Goal: Task Accomplishment & Management: Complete application form

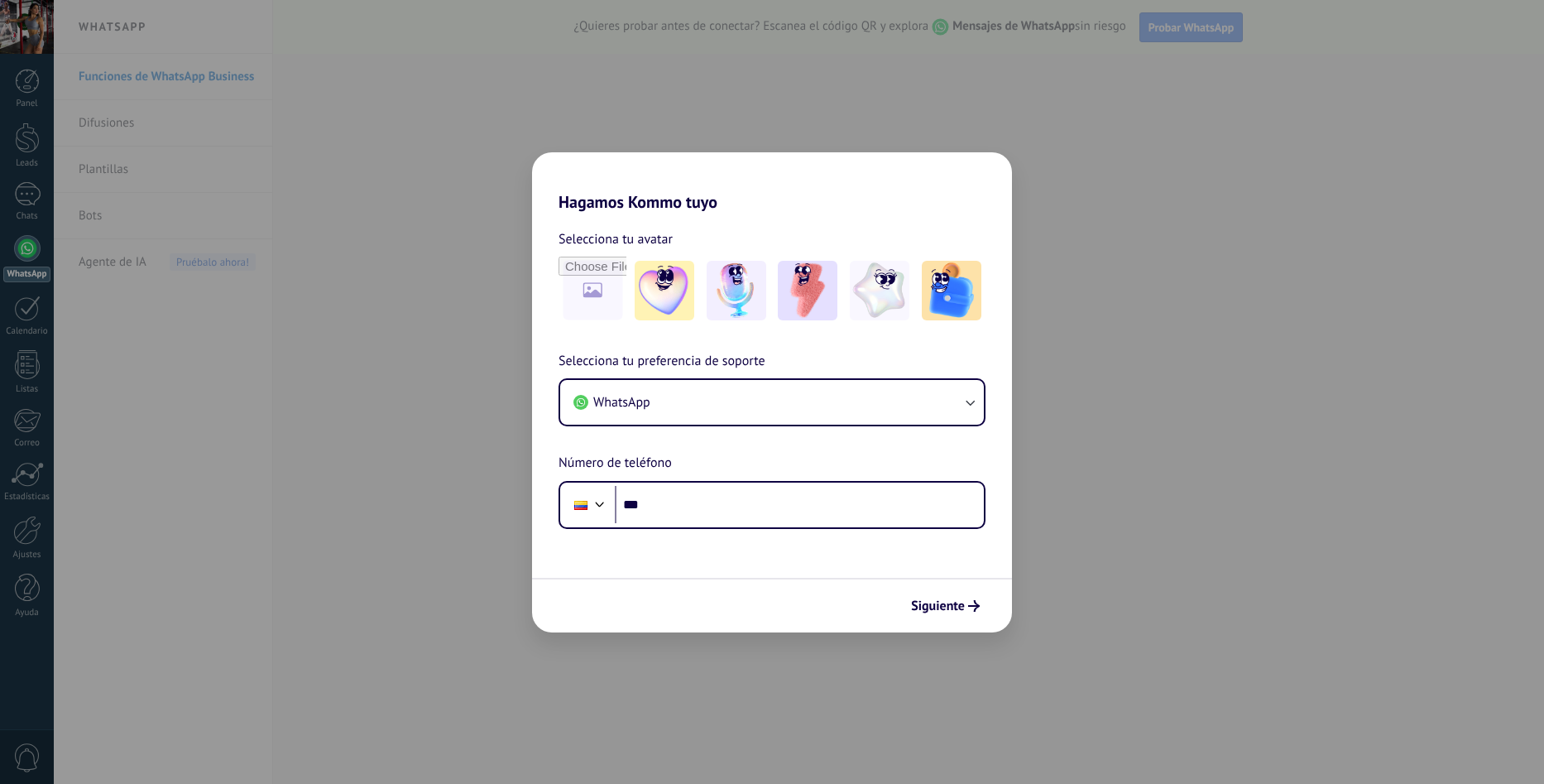
click at [37, 27] on div "Hagamos Kommo tuyo Selecciona tu avatar Selecciona tu preferencia de soporte Wh…" at bounding box center [772, 392] width 1544 height 784
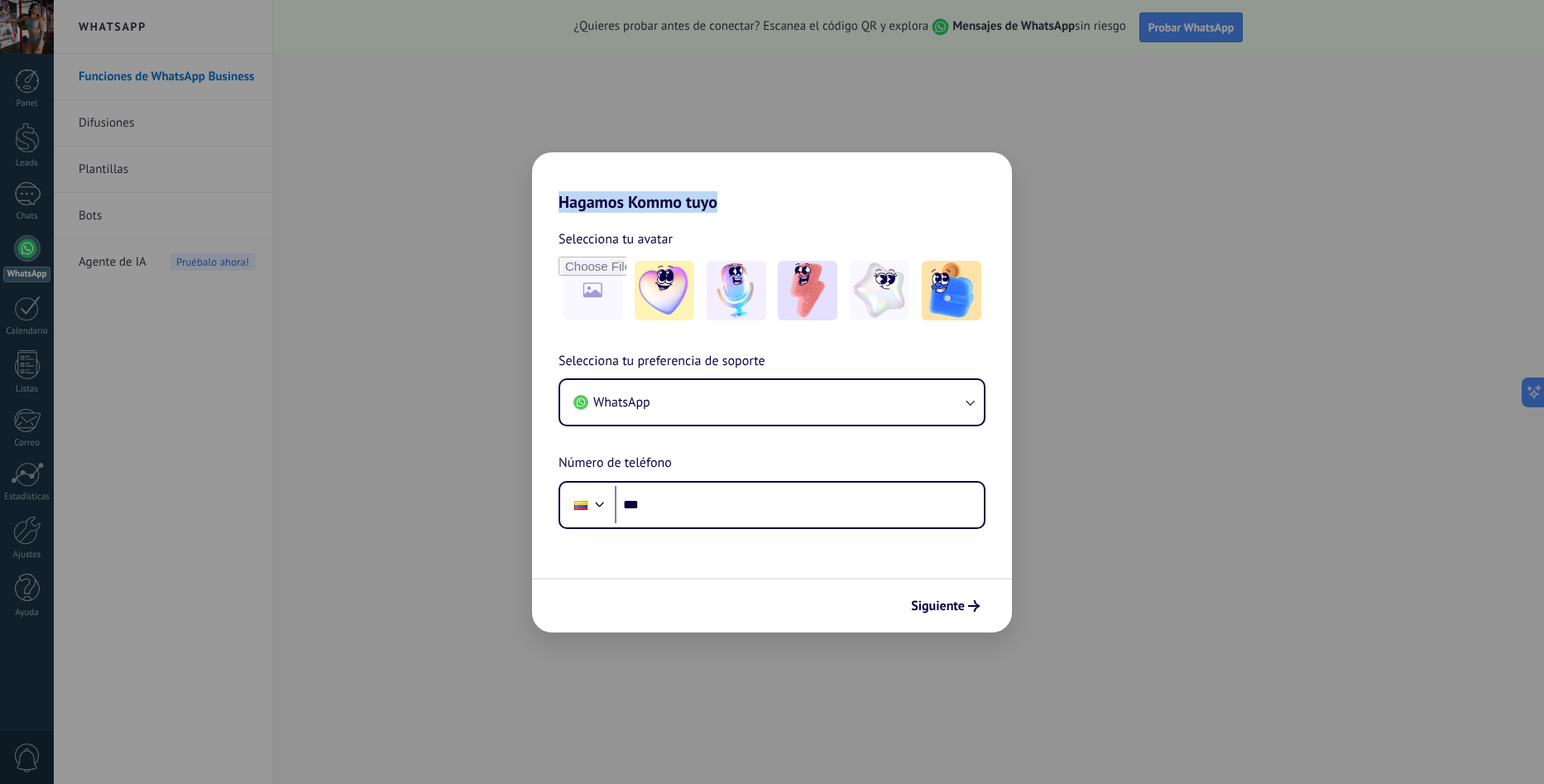
click at [37, 27] on div "Hagamos Kommo tuyo Selecciona tu avatar Selecciona tu preferencia de soporte Wh…" at bounding box center [772, 392] width 1544 height 784
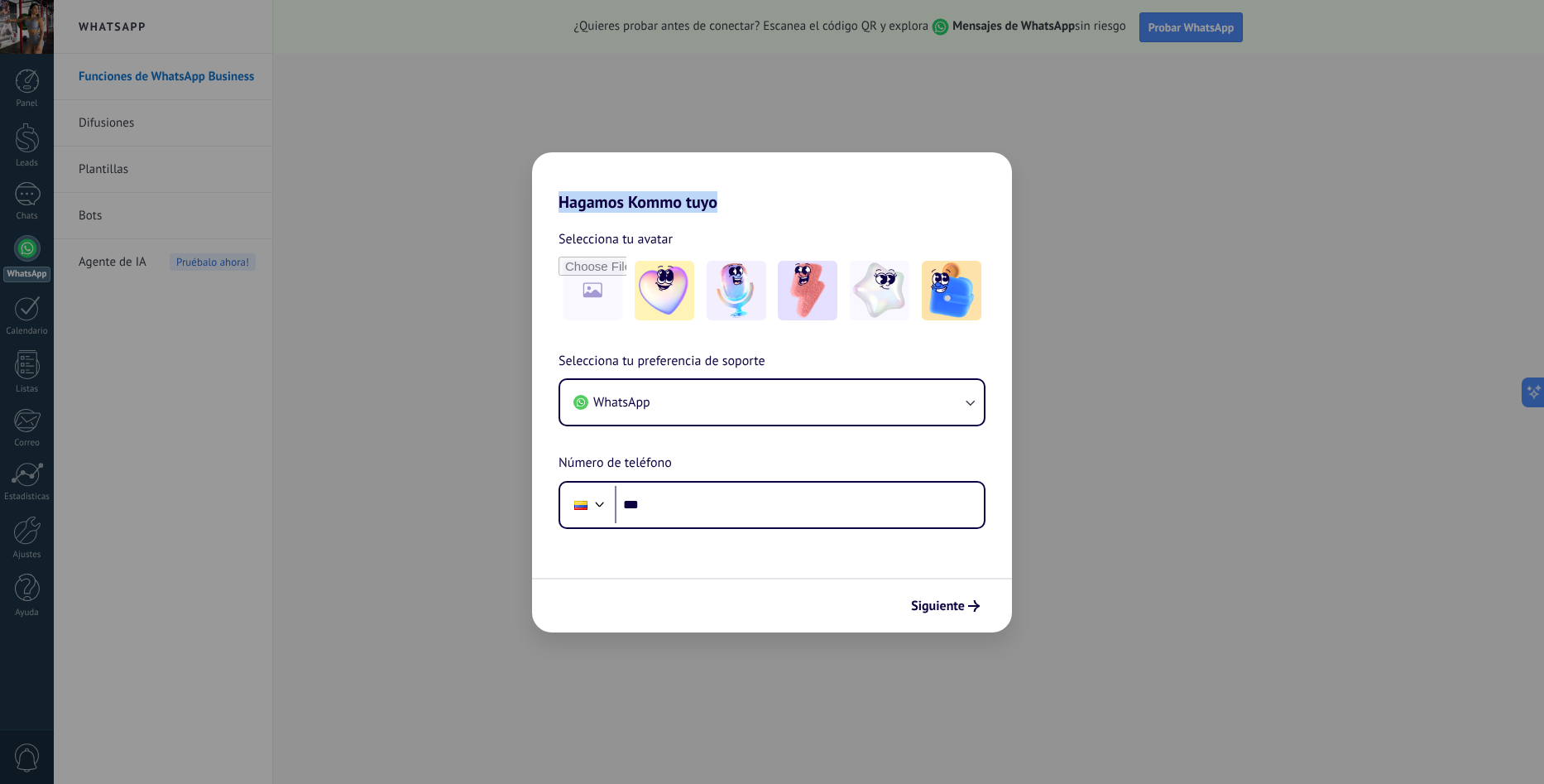
click at [37, 27] on div "Hagamos Kommo tuyo Selecciona tu avatar Selecciona tu preferencia de soporte Wh…" at bounding box center [772, 392] width 1544 height 784
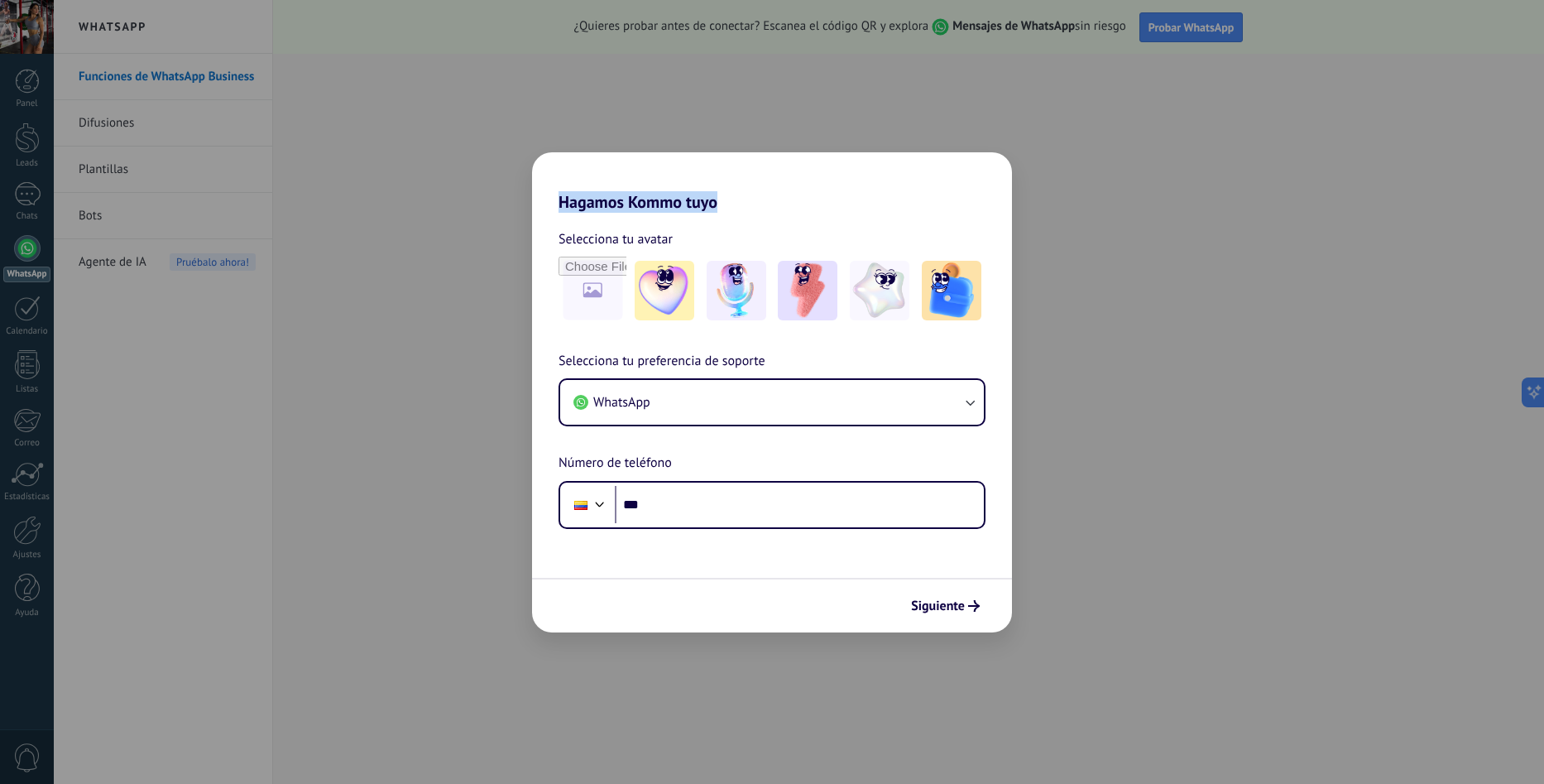
click at [37, 27] on div "Hagamos Kommo tuyo Selecciona tu avatar Selecciona tu preferencia de soporte Wh…" at bounding box center [772, 392] width 1544 height 784
click at [413, 124] on div "Hagamos Kommo tuyo Selecciona tu avatar Selecciona tu preferencia de soporte Wh…" at bounding box center [772, 392] width 1544 height 784
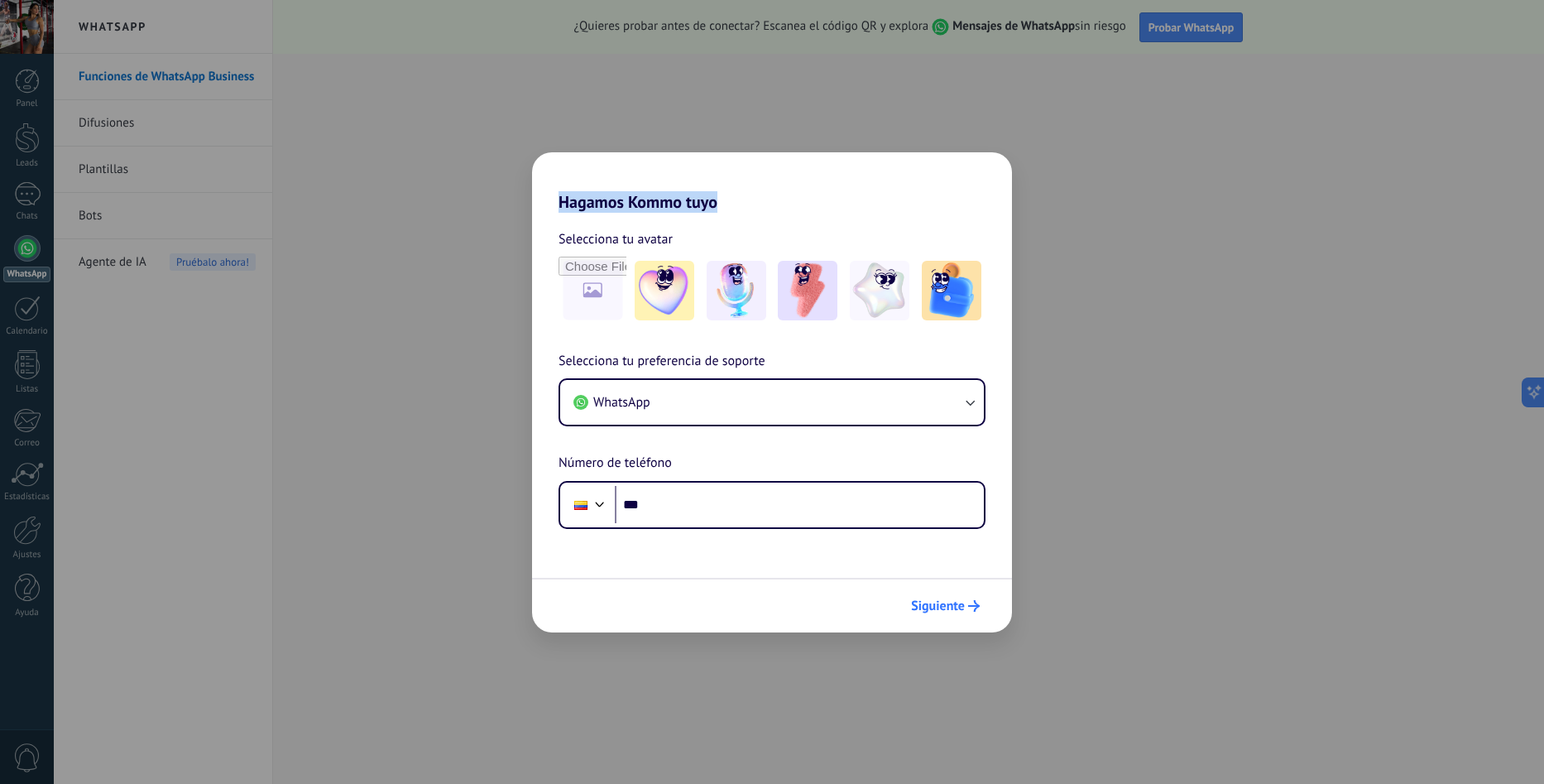
click at [954, 601] on span "Siguiente" at bounding box center [938, 605] width 54 height 11
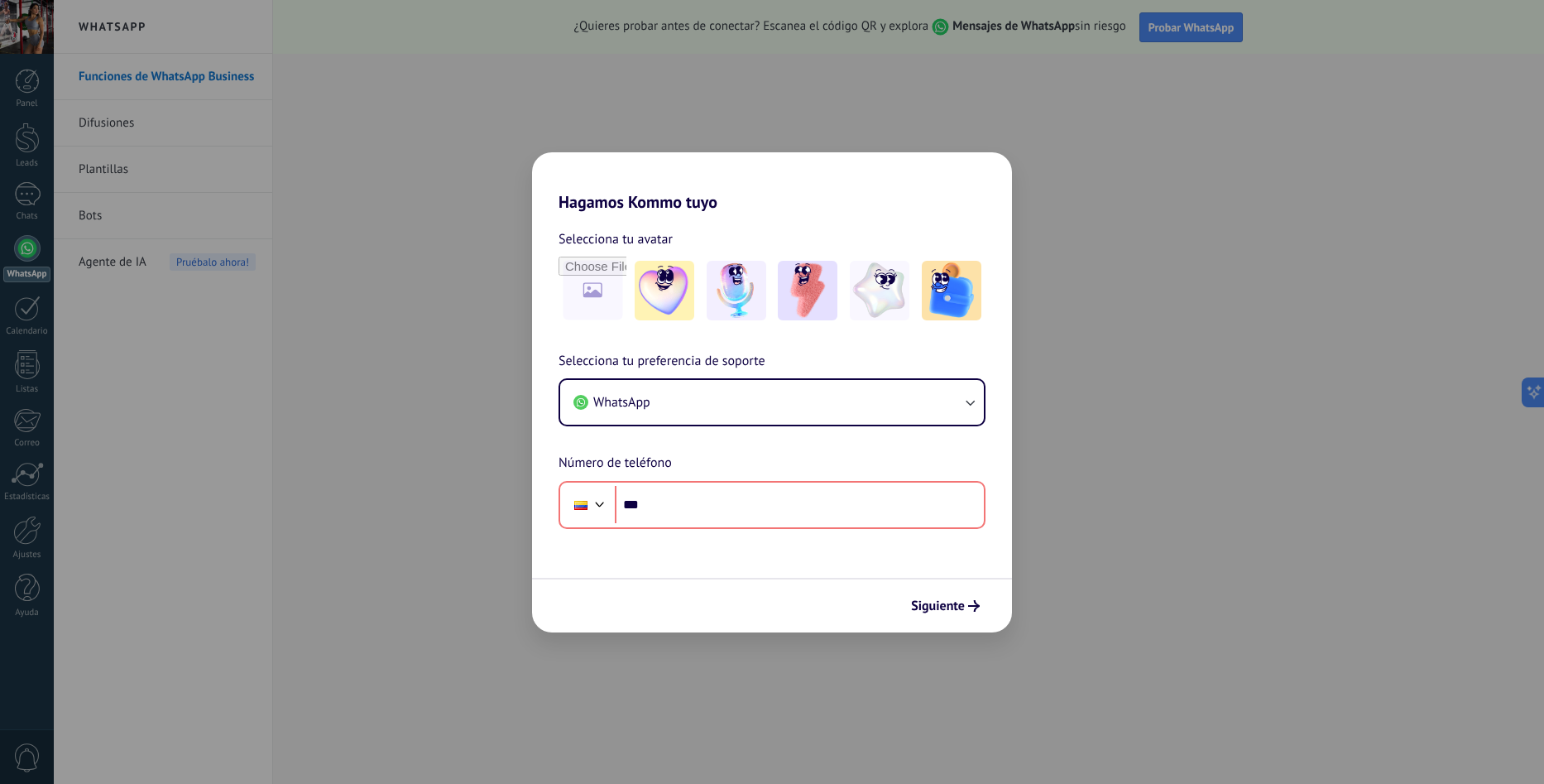
click at [338, 356] on div "Hagamos Kommo tuyo Selecciona tu avatar Selecciona tu preferencia de soporte Wh…" at bounding box center [772, 392] width 1544 height 784
click at [338, 612] on div "Hagamos Kommo tuyo Selecciona tu avatar Selecciona tu preferencia de soporte Wh…" at bounding box center [772, 392] width 1544 height 784
click at [1355, 507] on div "Hagamos Kommo tuyo Selecciona tu avatar Selecciona tu preferencia de soporte Wh…" at bounding box center [772, 392] width 1544 height 784
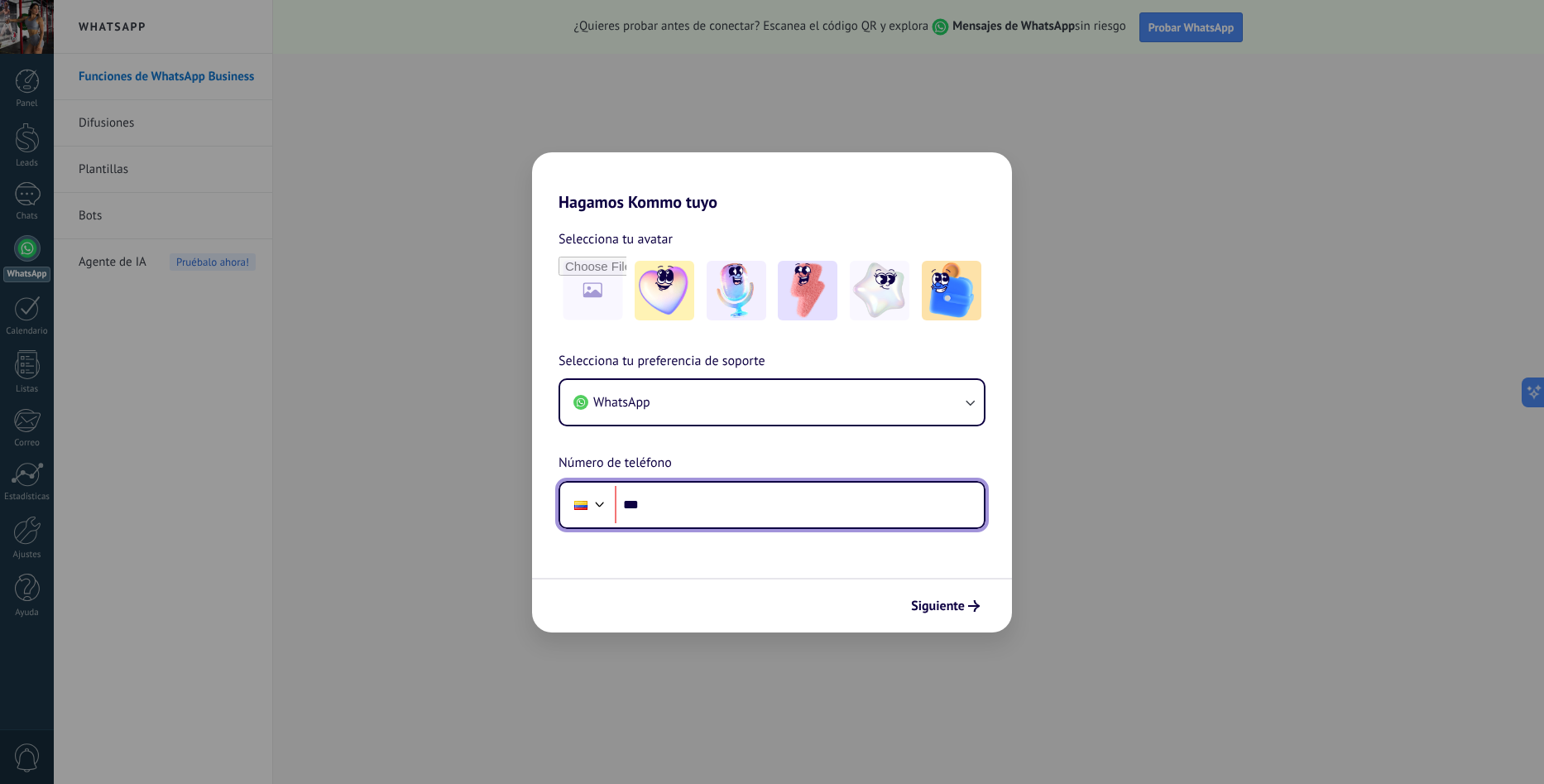
click at [817, 506] on input "***" at bounding box center [800, 505] width 369 height 38
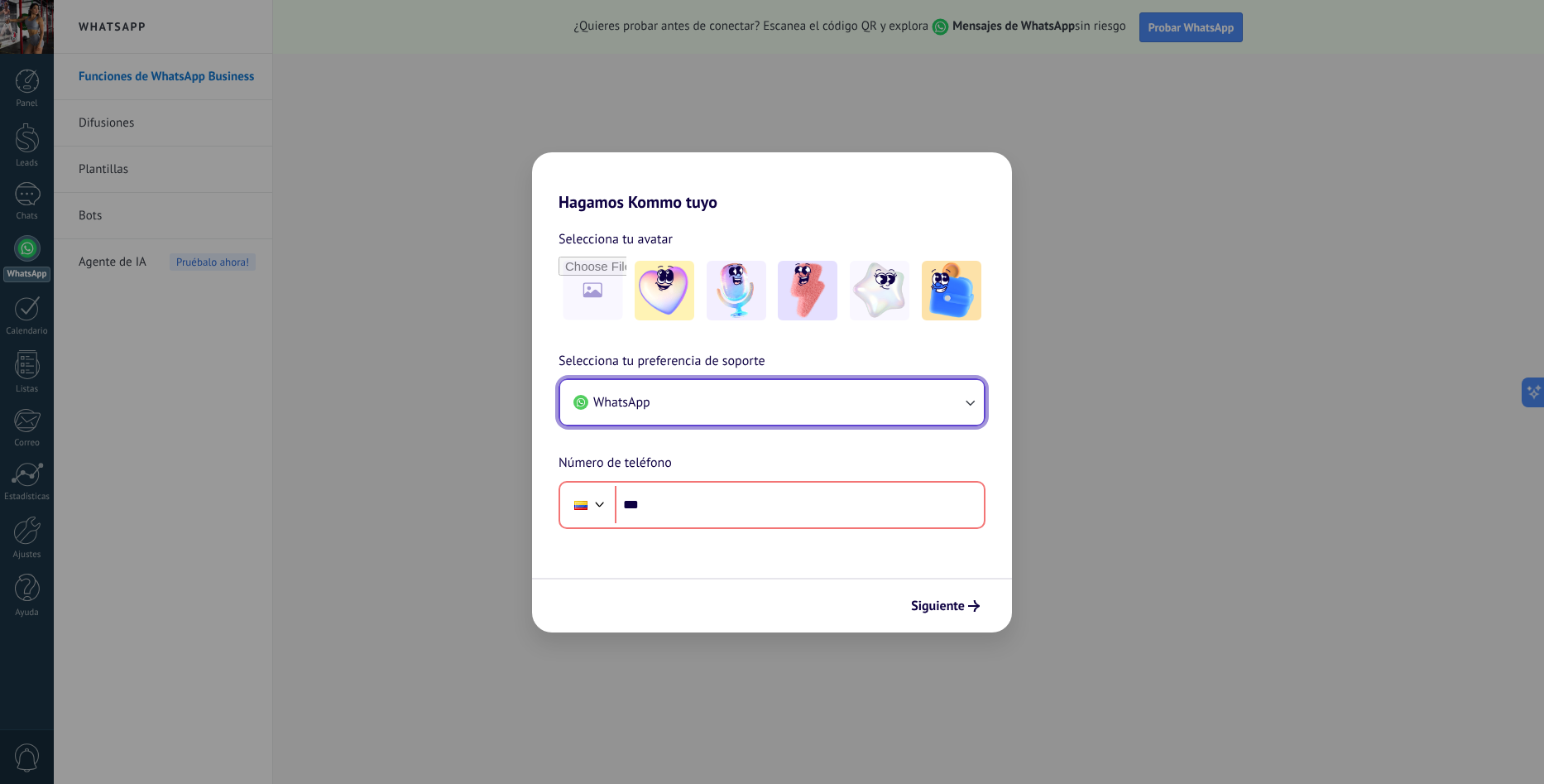
click at [972, 396] on icon "button" at bounding box center [970, 402] width 17 height 17
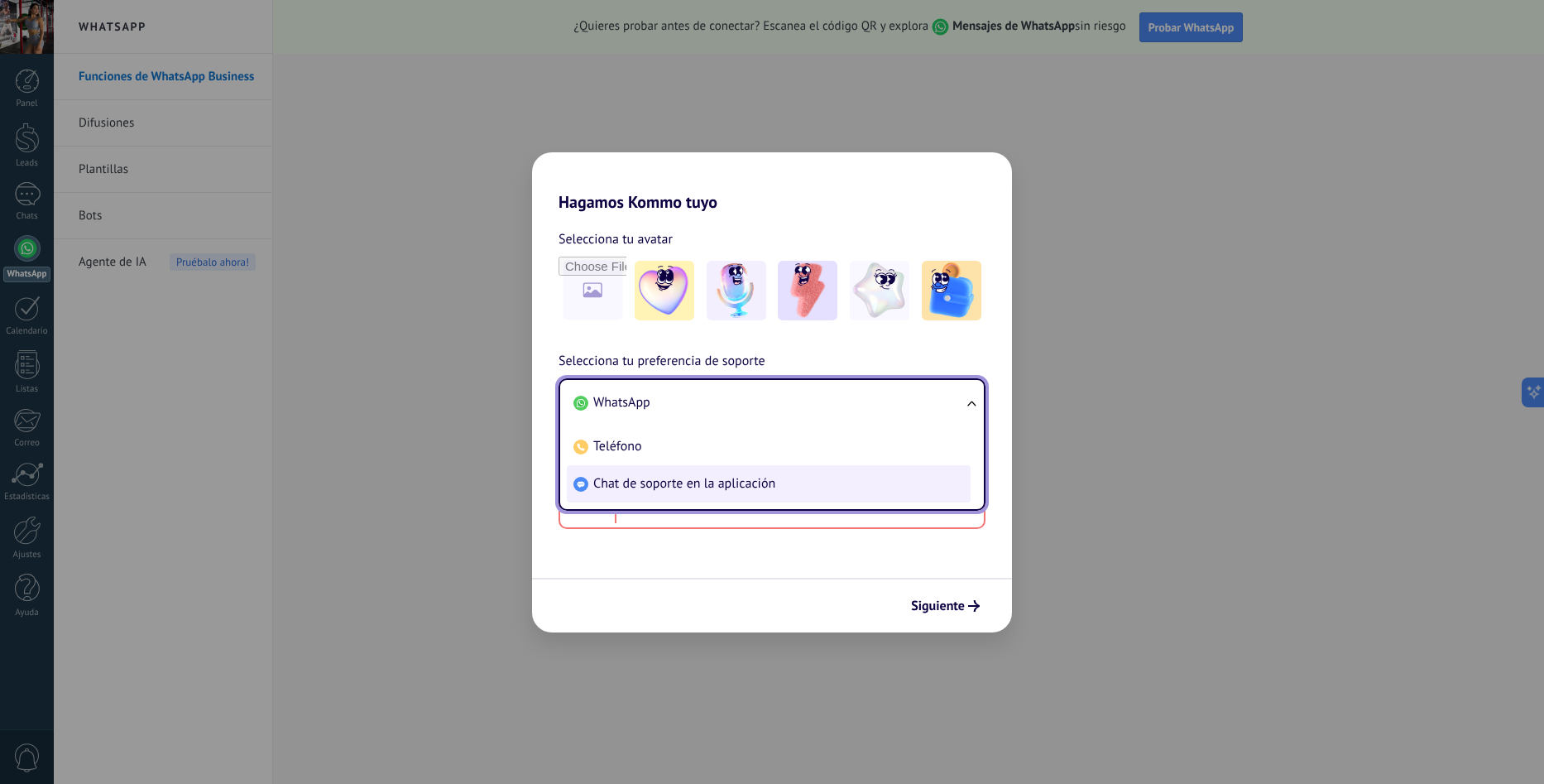
click at [702, 484] on span "Chat de soporte en la aplicación" at bounding box center [684, 483] width 182 height 17
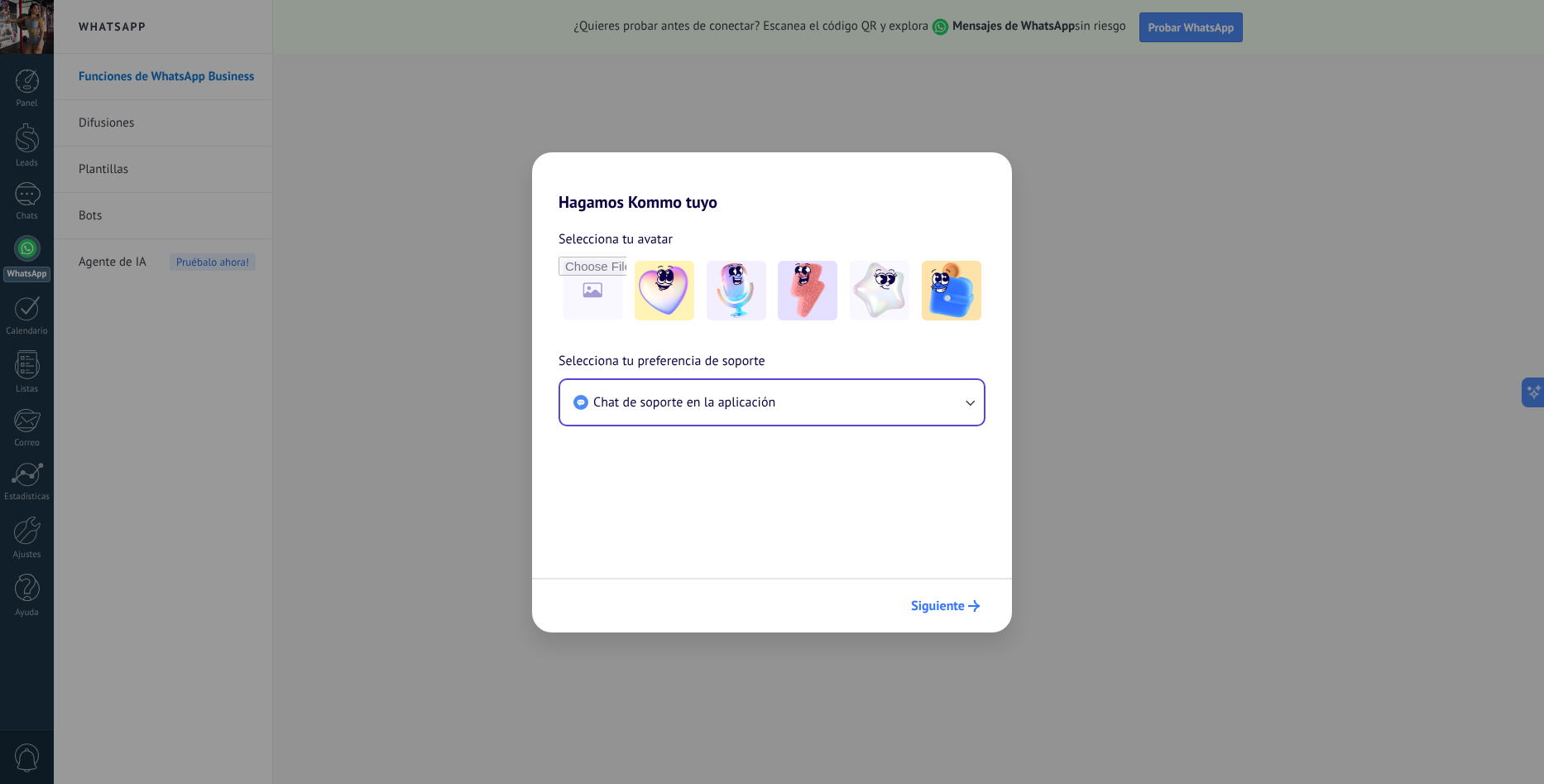
click at [960, 607] on span "Siguiente" at bounding box center [938, 605] width 54 height 11
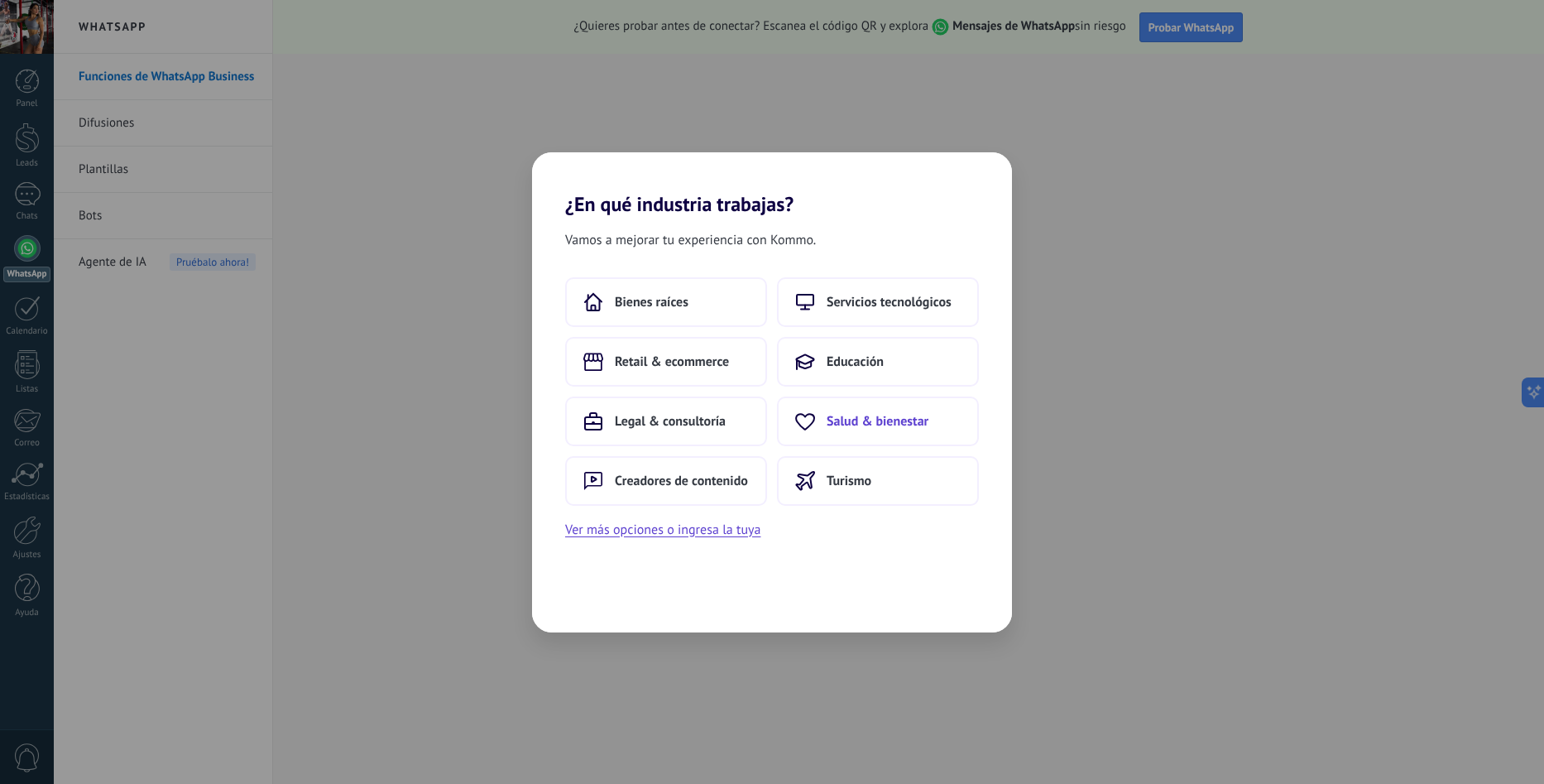
click at [869, 422] on span "Salud & bienestar" at bounding box center [877, 421] width 102 height 17
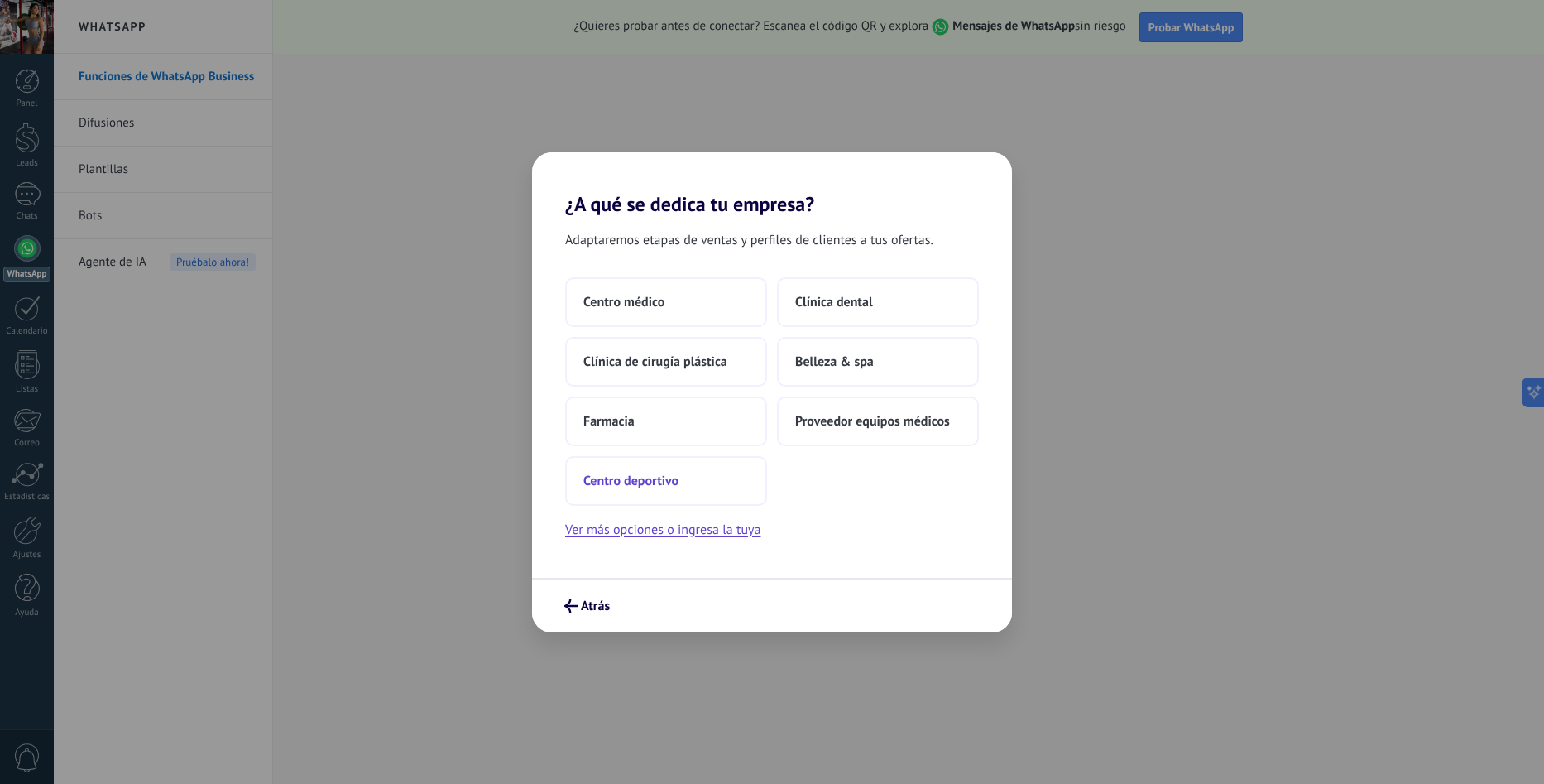
click at [645, 479] on span "Centro deportivo" at bounding box center [631, 480] width 95 height 17
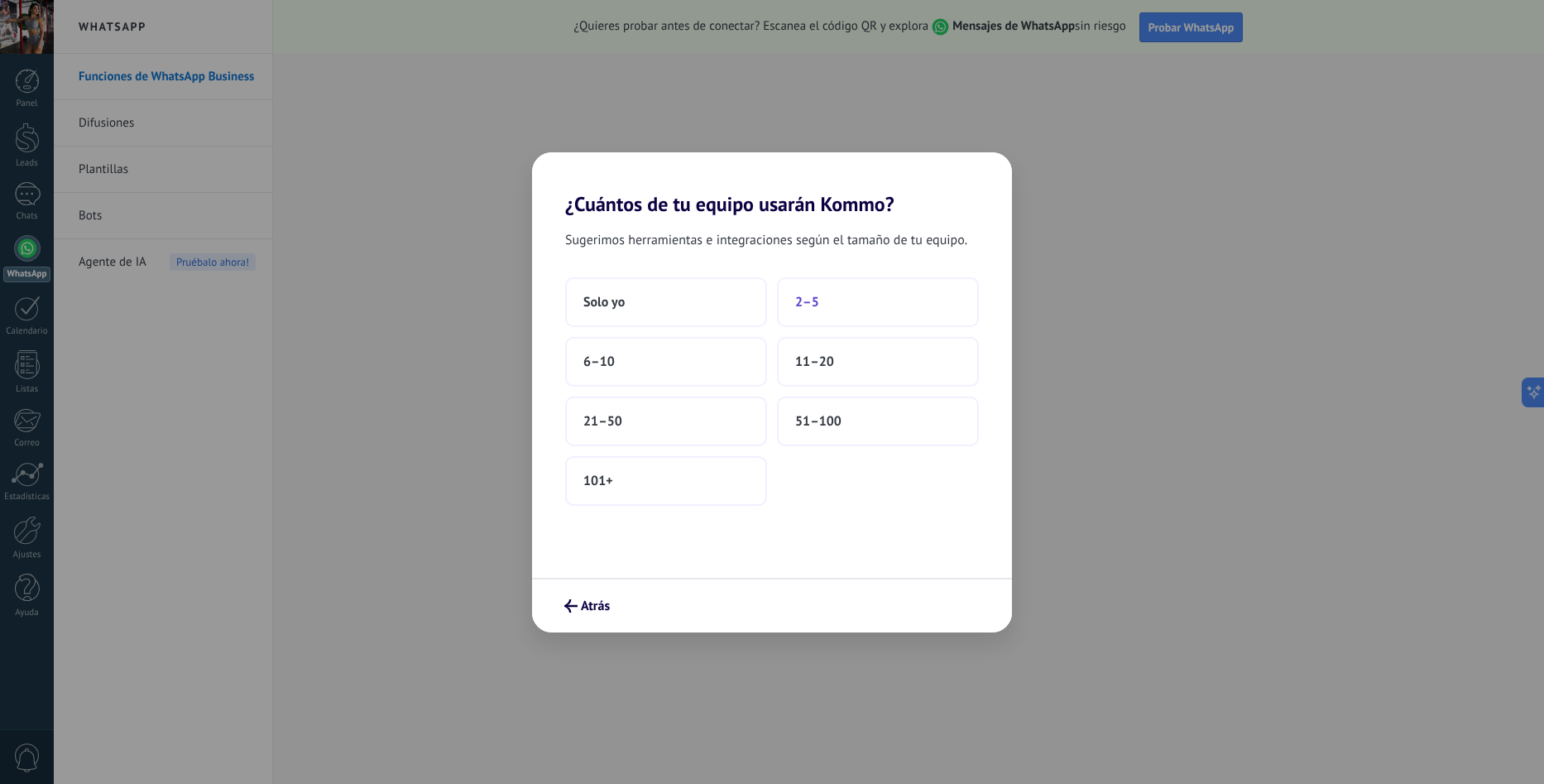
click at [824, 297] on button "2–5" at bounding box center [878, 301] width 202 height 50
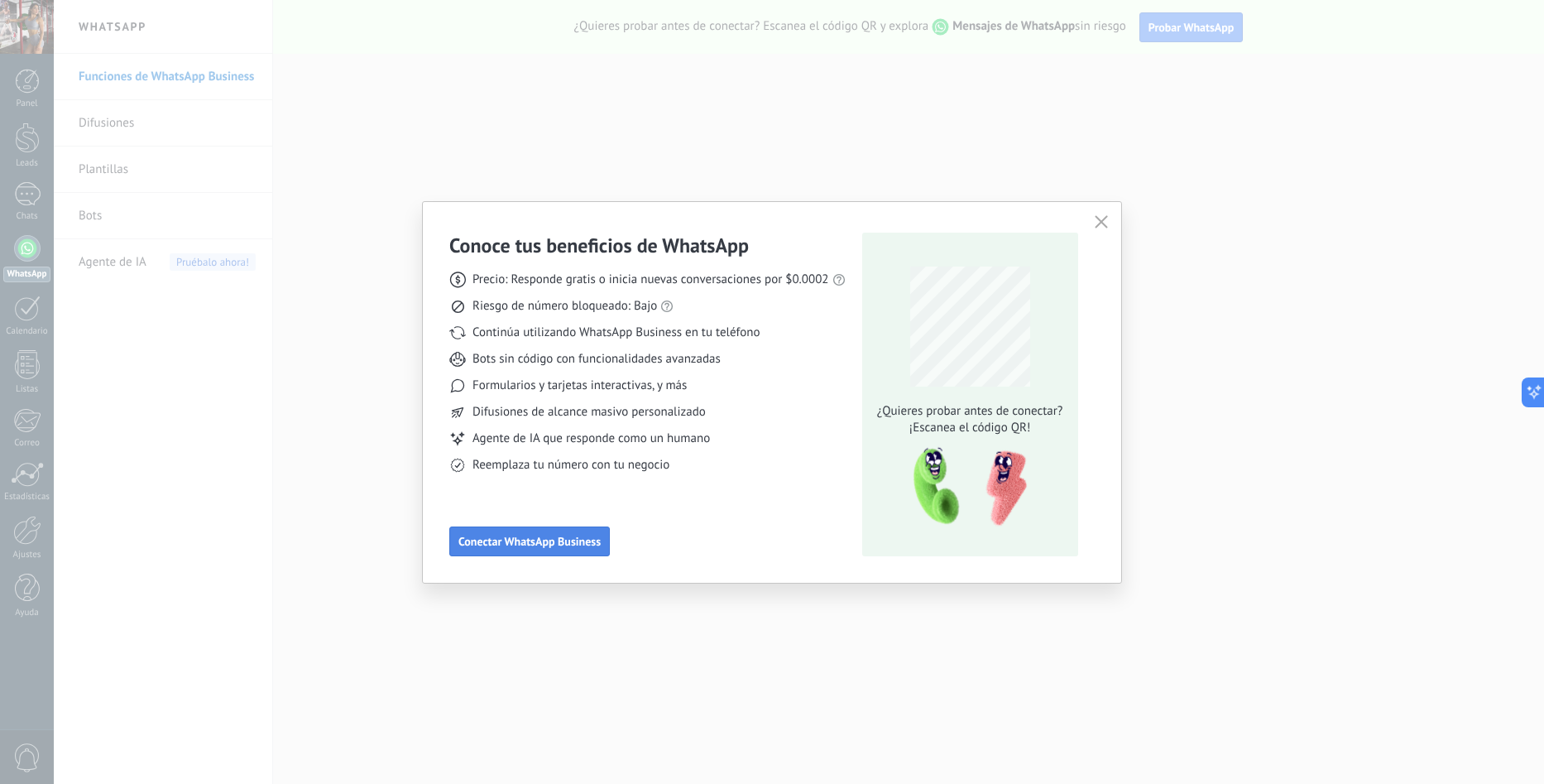
click at [575, 544] on span "Conectar WhatsApp Business" at bounding box center [529, 541] width 142 height 11
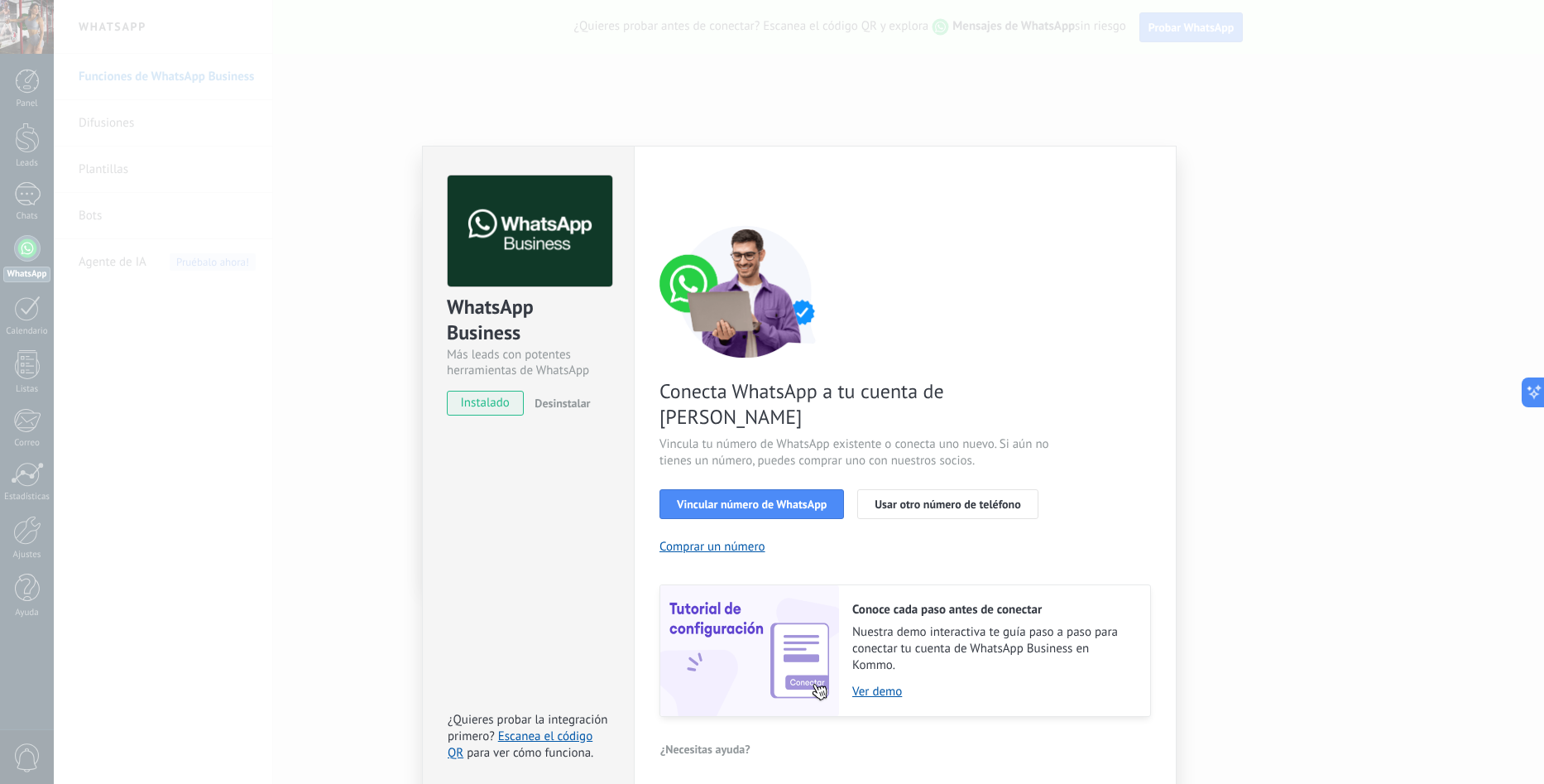
click at [315, 346] on div "WhatsApp Business Más leads con potentes herramientas de WhatsApp instalado Des…" at bounding box center [799, 392] width 1491 height 784
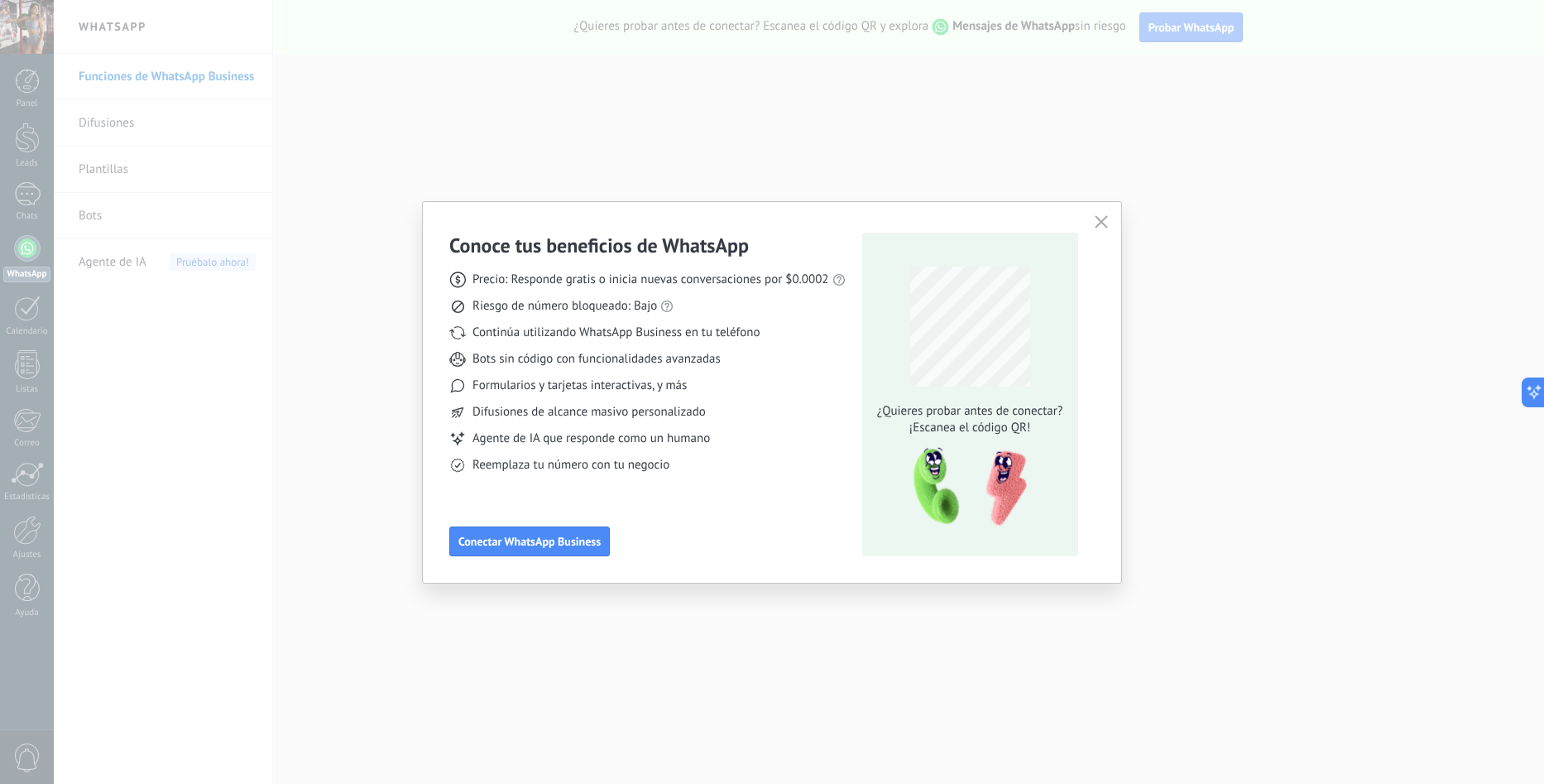
click at [1099, 226] on icon "button" at bounding box center [1101, 221] width 13 height 13
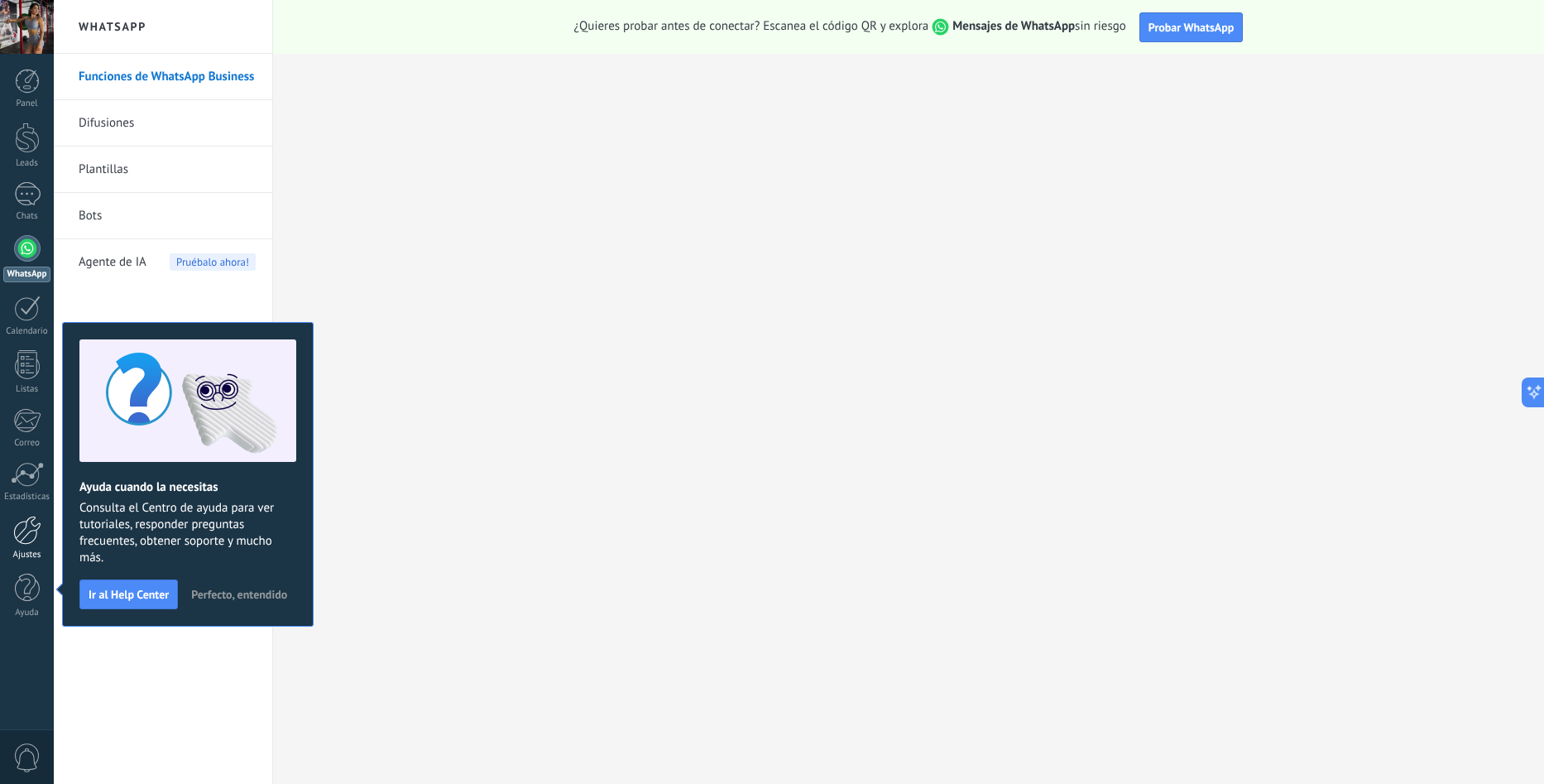
click at [24, 539] on div at bounding box center [27, 530] width 28 height 29
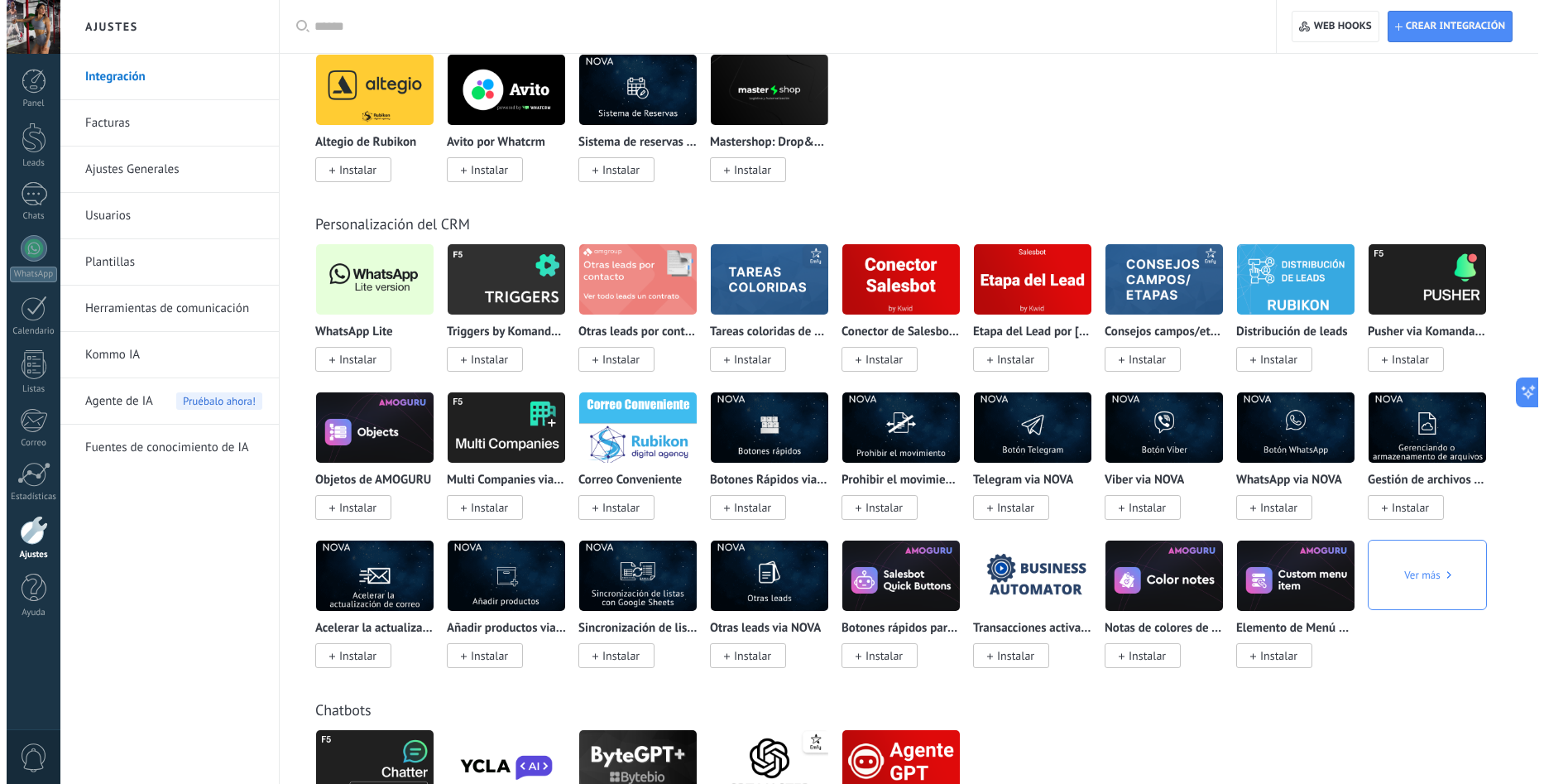
scroll to position [2828, 0]
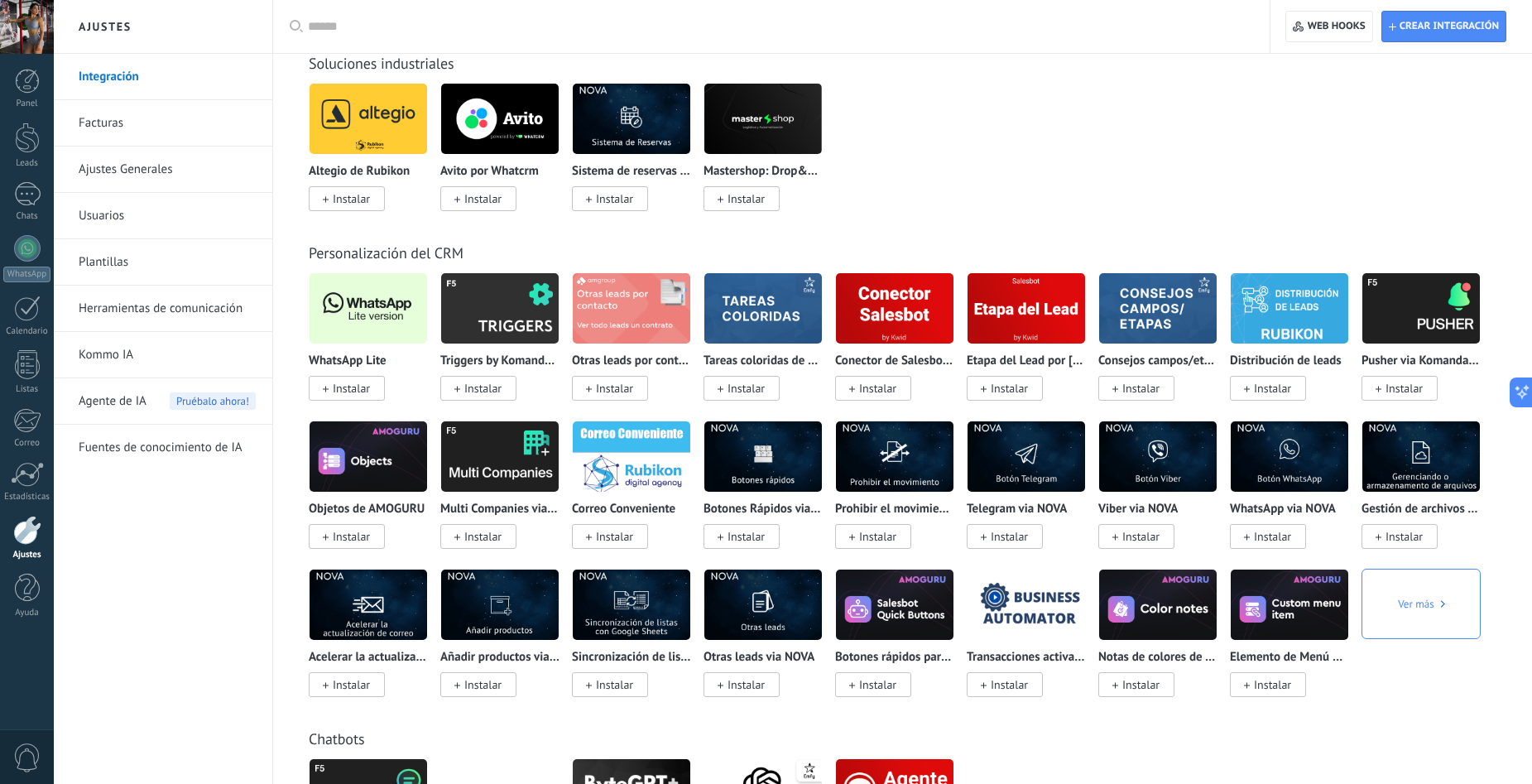
click at [369, 304] on img at bounding box center [368, 308] width 118 height 80
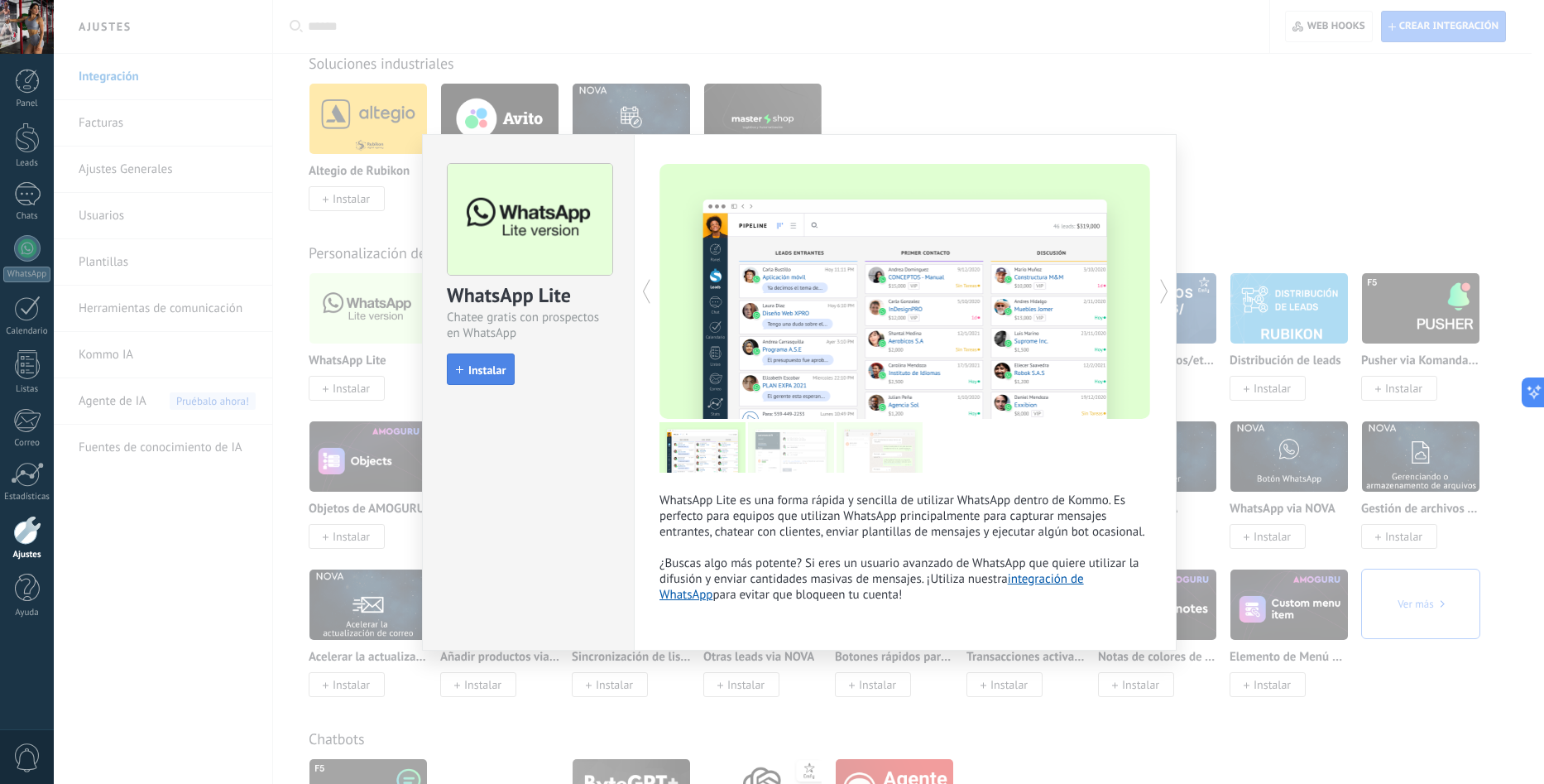
click at [487, 369] on span "Instalar" at bounding box center [487, 369] width 37 height 11
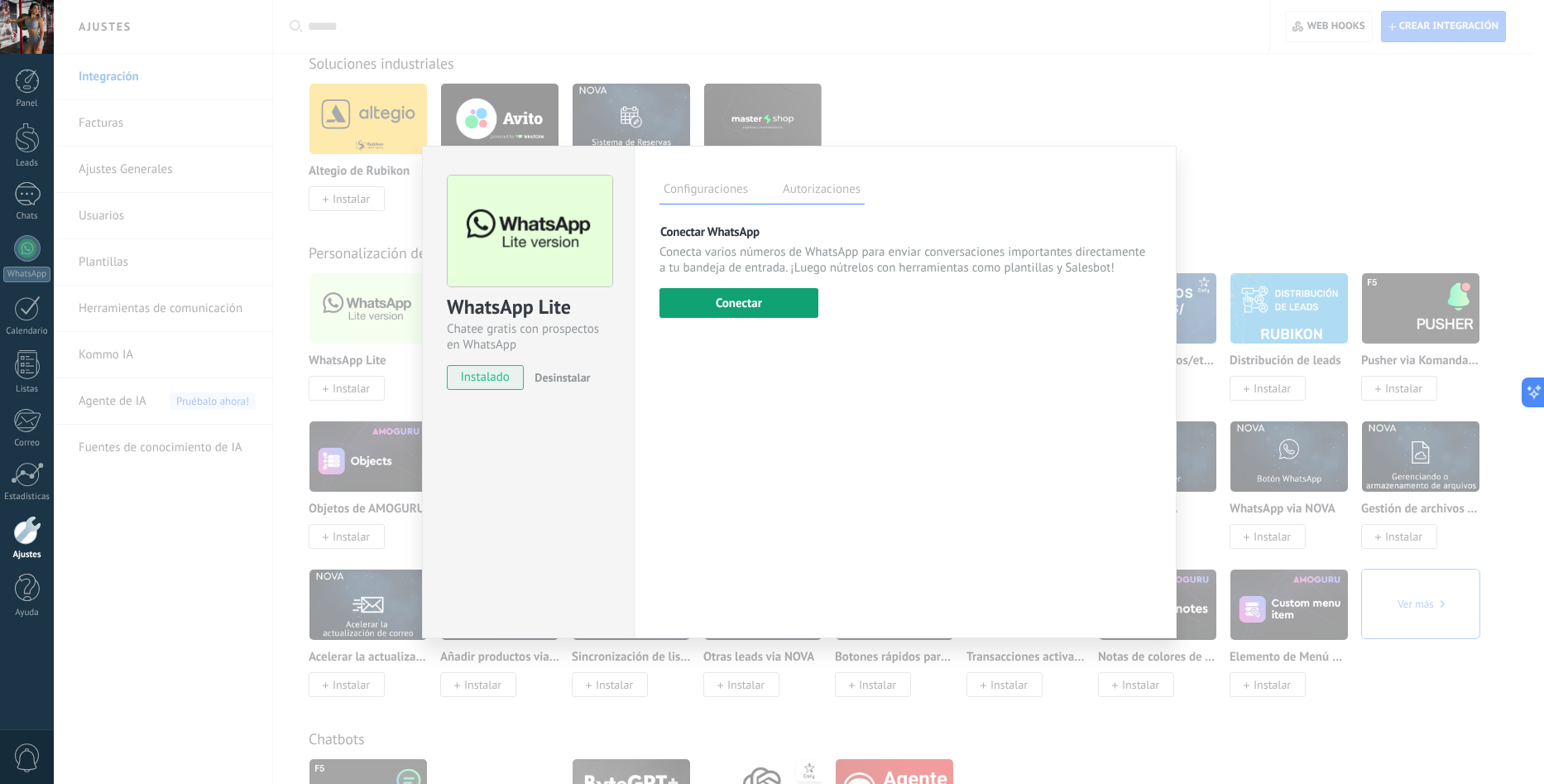
click at [726, 308] on button "Conectar" at bounding box center [739, 303] width 159 height 30
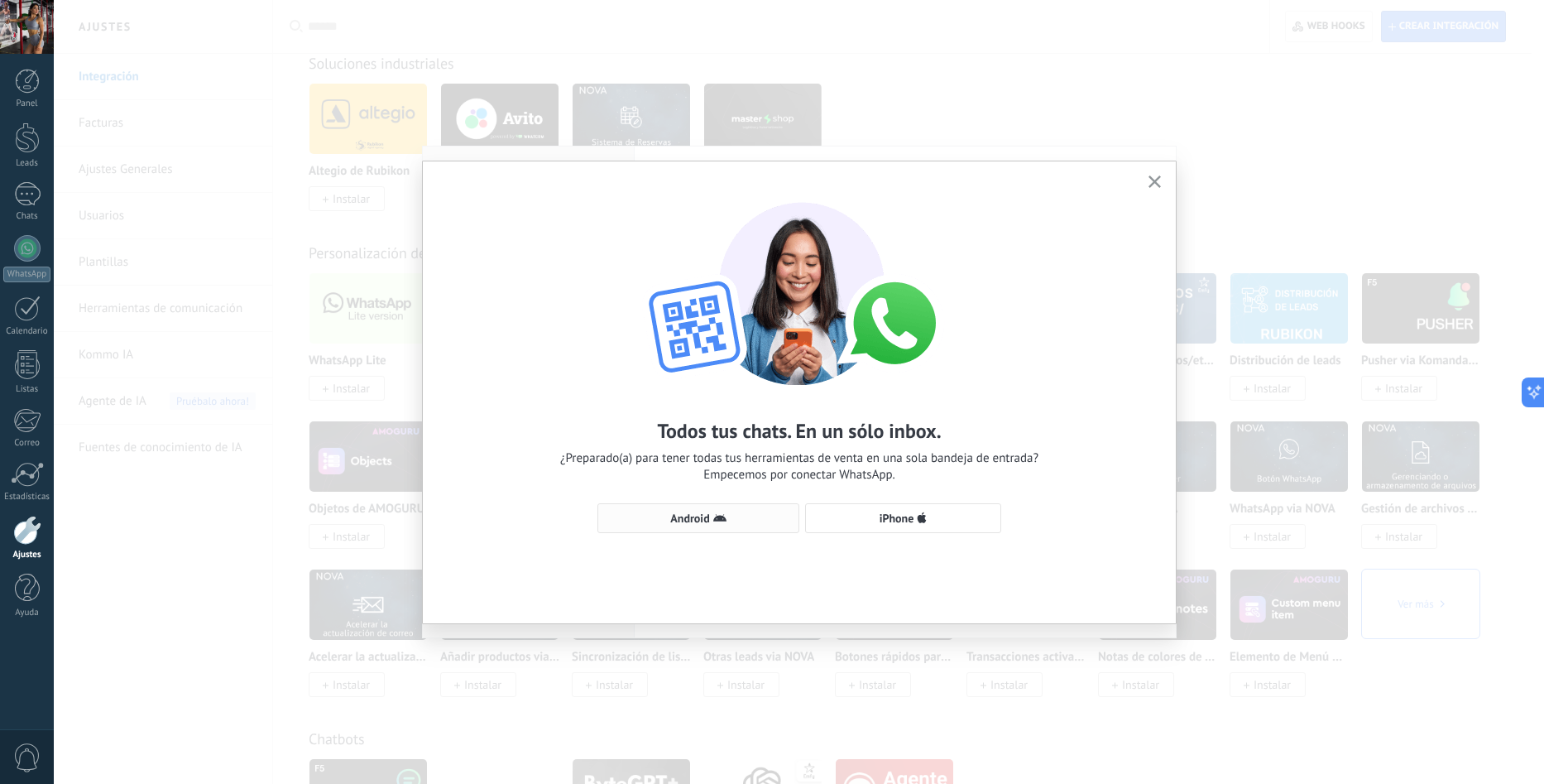
click at [711, 523] on span "Android" at bounding box center [698, 517] width 184 height 13
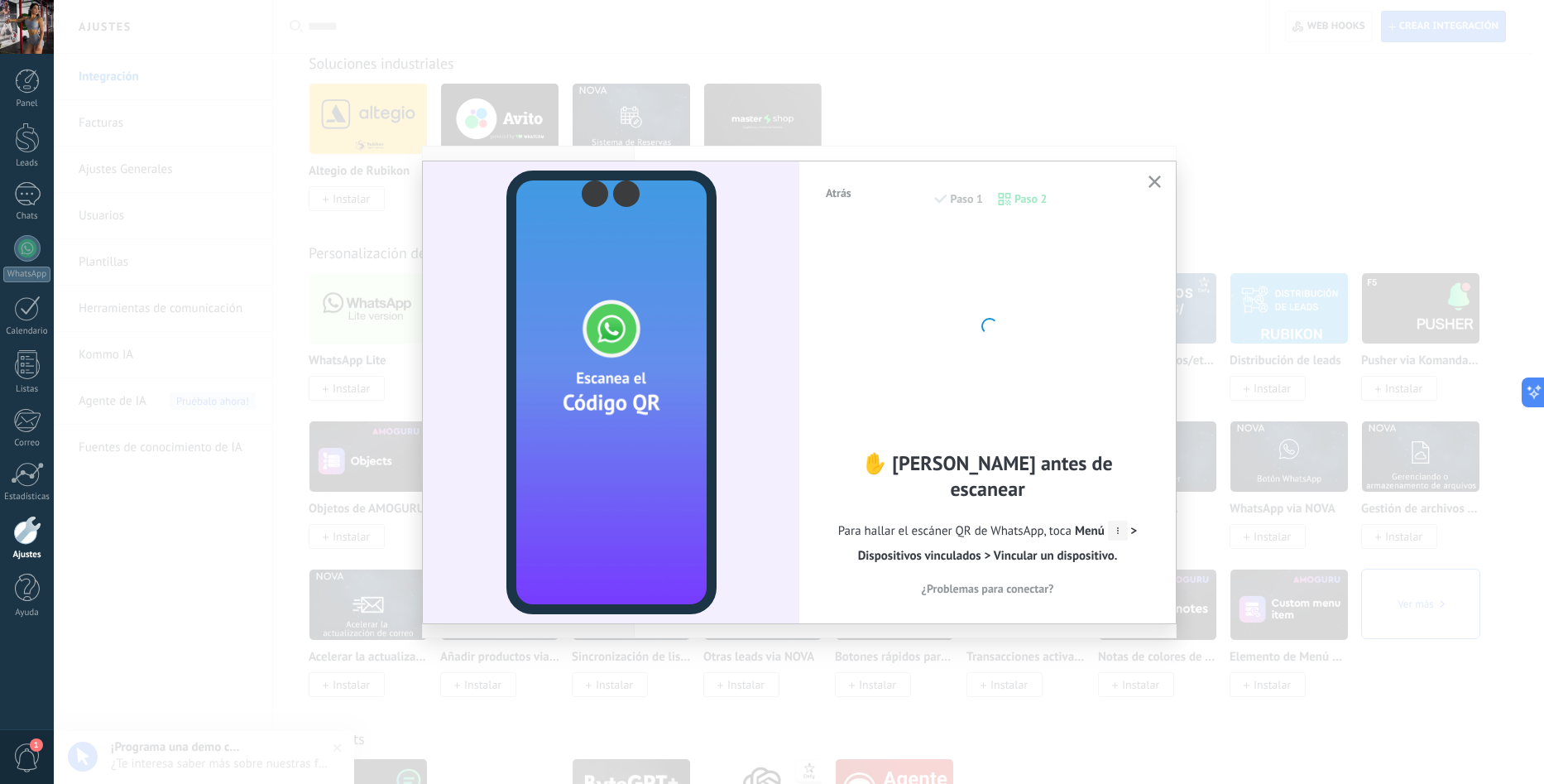
click at [997, 107] on div "Atrás Paso 1 Paso 2 ✋ [PERSON_NAME] antes de escanear Para hallar el escáner QR…" at bounding box center [799, 392] width 1491 height 784
